Goal: Check status: Check status

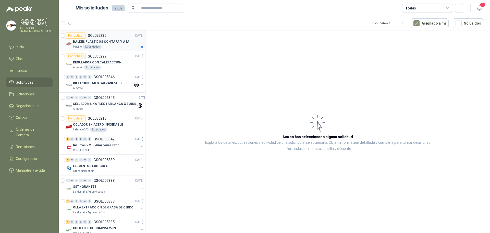
click at [99, 35] on p "SOL055235" at bounding box center [97, 36] width 19 height 4
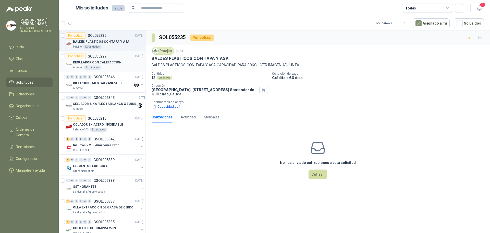
click at [102, 56] on p "SOL055229" at bounding box center [97, 56] width 19 height 4
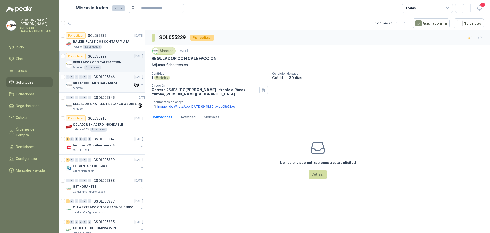
click at [104, 77] on p "GSOL005346" at bounding box center [103, 77] width 21 height 4
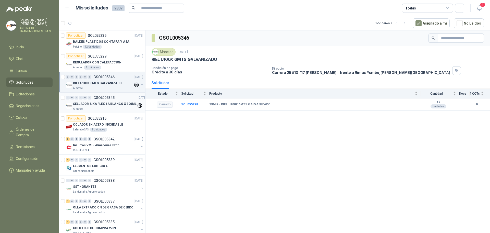
click at [105, 96] on p "GSOL005345" at bounding box center [103, 98] width 21 height 4
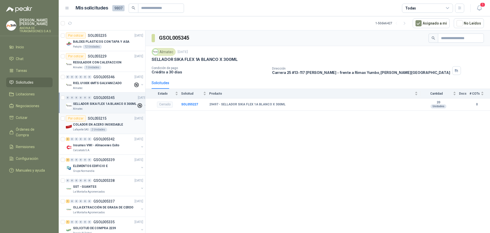
click at [101, 118] on p "SOL055215" at bounding box center [97, 118] width 19 height 4
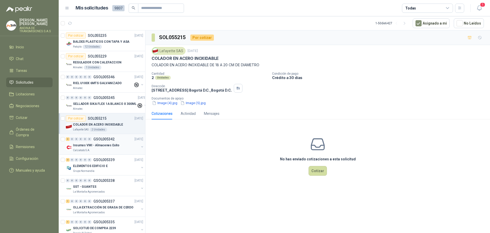
click at [111, 138] on p "GSOL005342" at bounding box center [103, 139] width 21 height 4
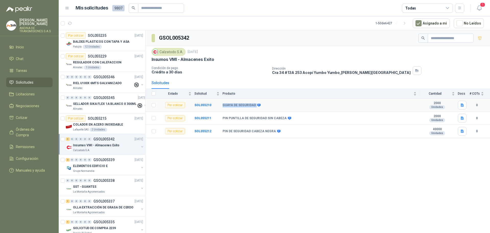
drag, startPoint x: 222, startPoint y: 105, endPoint x: 255, endPoint y: 104, distance: 32.7
click at [255, 104] on tr "Por cotizar SOL055210 GUAYA DE SEGURIDAD 2000 Unidades 0" at bounding box center [318, 105] width 345 height 13
copy tr "GUAYA DE SEGURIDAD"
click at [237, 158] on div "GSOL005342 Calzatodo [DATE] Insumos VMI - Almacenes Exito Condición de pago Cré…" at bounding box center [318, 132] width 345 height 204
click at [463, 105] on icon "button" at bounding box center [462, 105] width 4 height 4
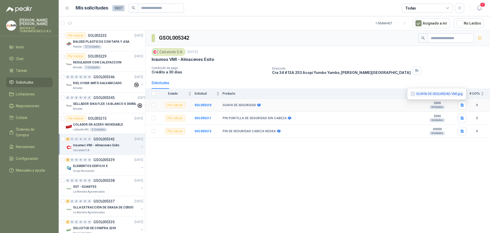
click at [446, 94] on button "GUAYA DE SEGURIDAD VMI.jpg" at bounding box center [437, 93] width 53 height 5
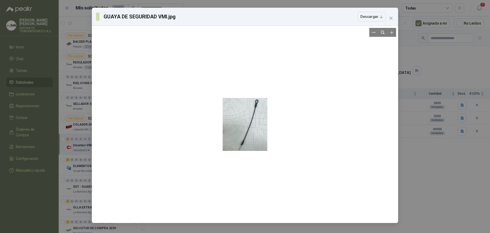
click at [256, 128] on div at bounding box center [245, 124] width 45 height 193
click at [391, 32] on icon "Zoom in" at bounding box center [391, 32] width 3 height 3
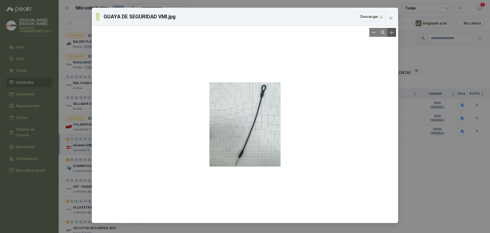
click at [391, 32] on icon "Zoom in" at bounding box center [391, 32] width 3 height 3
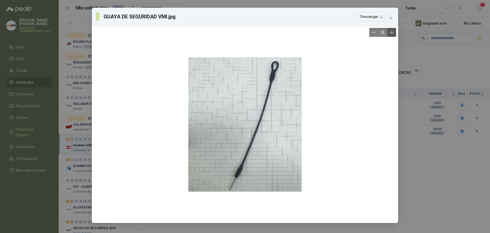
click at [391, 32] on icon "Zoom in" at bounding box center [391, 32] width 3 height 3
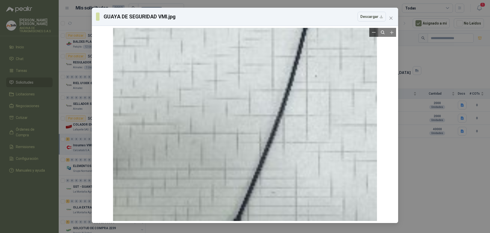
click at [373, 34] on icon "Zoom out" at bounding box center [374, 32] width 4 height 4
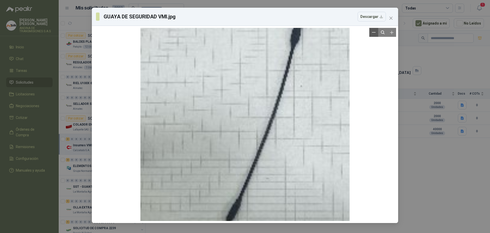
click at [373, 34] on icon "Zoom out" at bounding box center [374, 32] width 4 height 4
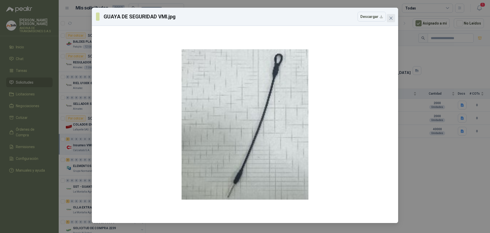
click at [392, 18] on icon "close" at bounding box center [391, 18] width 4 height 4
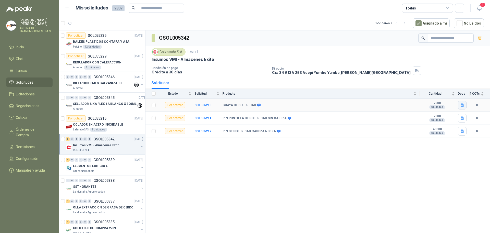
click at [464, 105] on icon "button" at bounding box center [462, 105] width 4 height 4
click at [440, 96] on button "GUAYA DE SEGURIDAD VMI.jpg" at bounding box center [437, 93] width 53 height 5
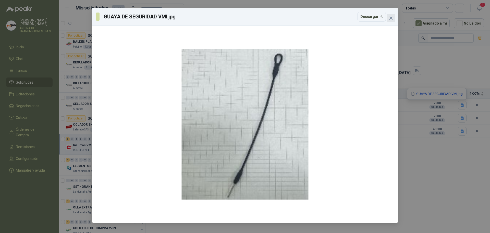
click at [392, 19] on icon "close" at bounding box center [391, 18] width 3 height 3
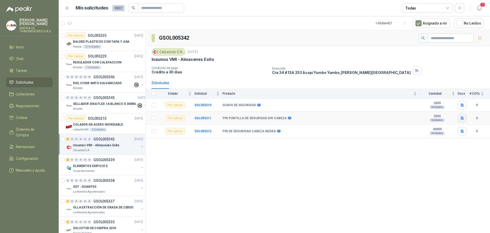
click at [463, 117] on icon "button" at bounding box center [462, 117] width 3 height 3
click at [439, 108] on button "PIN PUNTILLA SIN CABEZA NEGRA.jpg" at bounding box center [431, 106] width 65 height 5
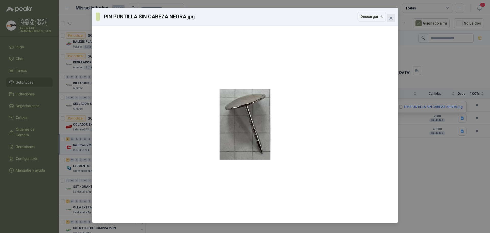
click at [394, 18] on span "Close" at bounding box center [391, 18] width 8 height 4
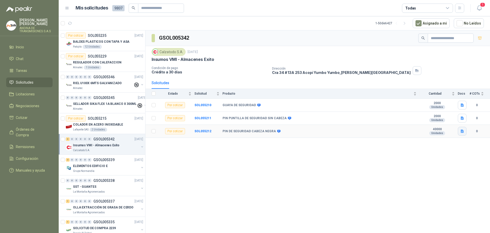
click at [461, 129] on icon "button" at bounding box center [462, 131] width 4 height 4
click at [441, 122] on button "PIN CON CABEZA NEGRA.jpg" at bounding box center [438, 119] width 50 height 5
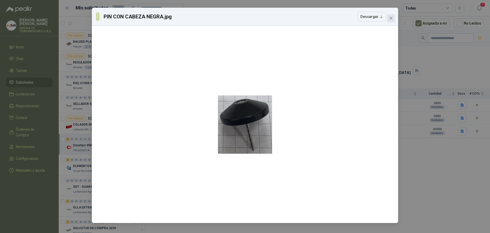
click at [389, 18] on icon "close" at bounding box center [391, 18] width 4 height 4
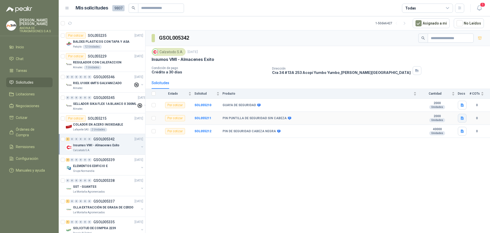
click at [461, 118] on icon "button" at bounding box center [462, 117] width 3 height 3
click at [408, 104] on button "PIN PUNTILLA SIN CABEZA NEGRA.jpg" at bounding box center [431, 106] width 65 height 5
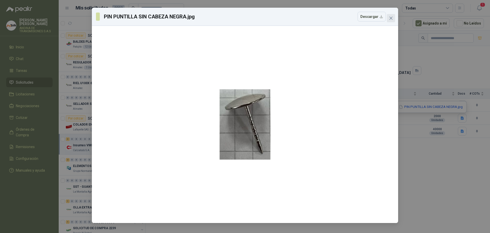
click at [393, 20] on span "Close" at bounding box center [391, 18] width 8 height 4
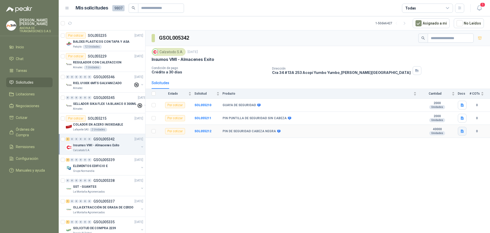
click at [460, 132] on button "button" at bounding box center [462, 131] width 9 height 9
click at [436, 120] on button "PIN CON CABEZA NEGRA.jpg" at bounding box center [438, 119] width 50 height 5
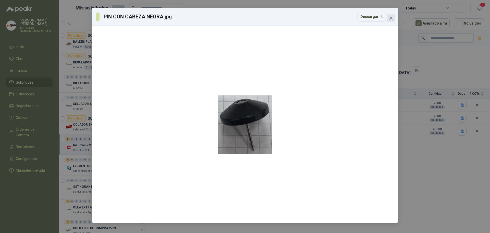
click at [391, 16] on button "Close" at bounding box center [391, 18] width 8 height 8
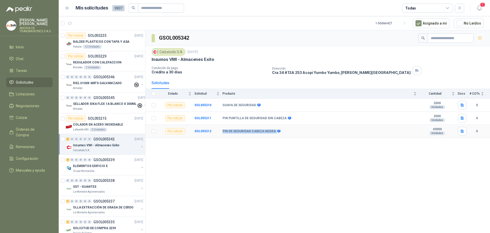
drag, startPoint x: 223, startPoint y: 131, endPoint x: 273, endPoint y: 131, distance: 50.6
click at [273, 131] on div "PIN DE SEGURIDAD CABEZA NEGRA" at bounding box center [251, 131] width 57 height 4
copy div "PIN DE SEGURIDAD CABEZA NEGRA"
click at [102, 160] on p "GSOL005339" at bounding box center [103, 160] width 21 height 4
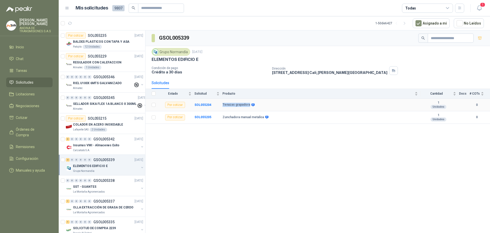
drag, startPoint x: 224, startPoint y: 105, endPoint x: 248, endPoint y: 105, distance: 24.3
click at [248, 105] on tr "Por cotizar SOL055204 Tenazas grapadora 1 Unidades 0" at bounding box center [318, 105] width 345 height 13
copy tr "Tenazas grapadora"
drag, startPoint x: 223, startPoint y: 117, endPoint x: 263, endPoint y: 116, distance: 39.8
click at [263, 116] on div "Zunchadora manual metalica" at bounding box center [245, 117] width 45 height 4
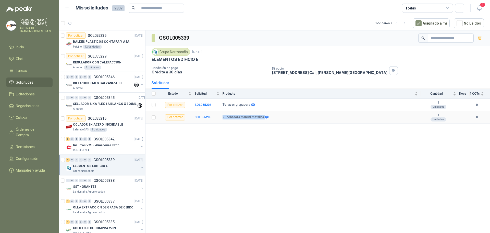
copy div "Zunchadora manual metalica"
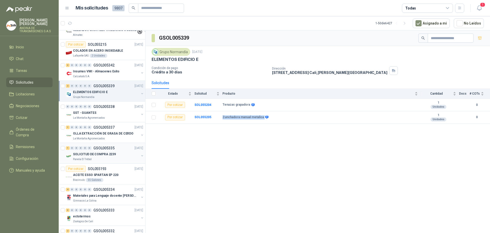
scroll to position [77, 0]
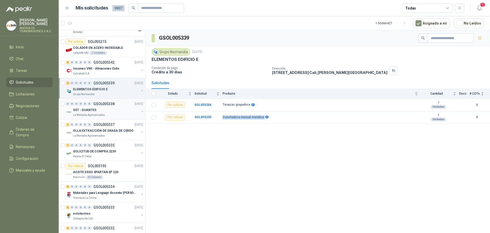
click at [103, 104] on p "GSOL005338" at bounding box center [103, 104] width 21 height 4
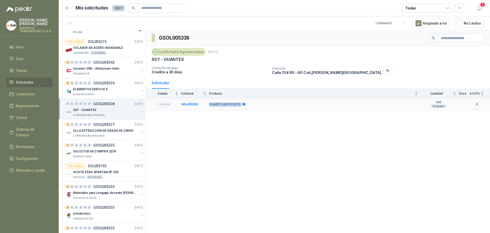
drag, startPoint x: 209, startPoint y: 104, endPoint x: 238, endPoint y: 104, distance: 28.9
click at [238, 104] on b "GUANTE ANTICORTE" at bounding box center [225, 104] width 32 height 4
copy b "GUANTE ANTICORTE"
click at [106, 146] on p "GSOL005335" at bounding box center [103, 145] width 21 height 4
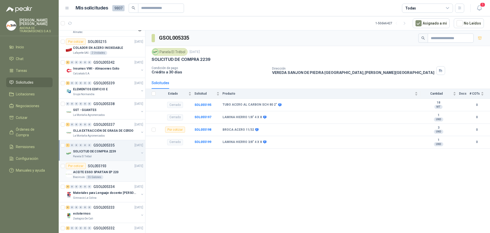
click at [103, 165] on p "SOL055193" at bounding box center [97, 166] width 19 height 4
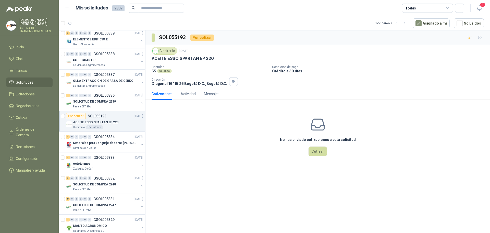
scroll to position [128, 0]
click at [110, 135] on p "GSOL005334" at bounding box center [103, 136] width 21 height 4
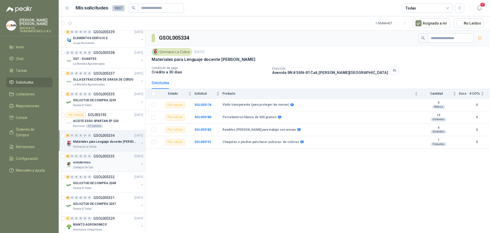
click at [110, 155] on p "GSOL005333" at bounding box center [103, 156] width 21 height 4
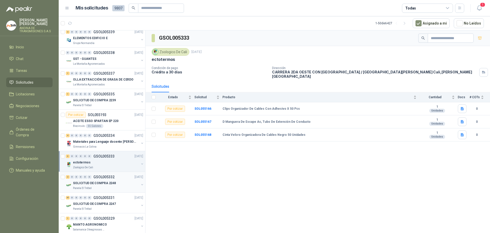
click at [107, 176] on p "GSOL005332" at bounding box center [103, 177] width 21 height 4
